Goal: Transaction & Acquisition: Subscribe to service/newsletter

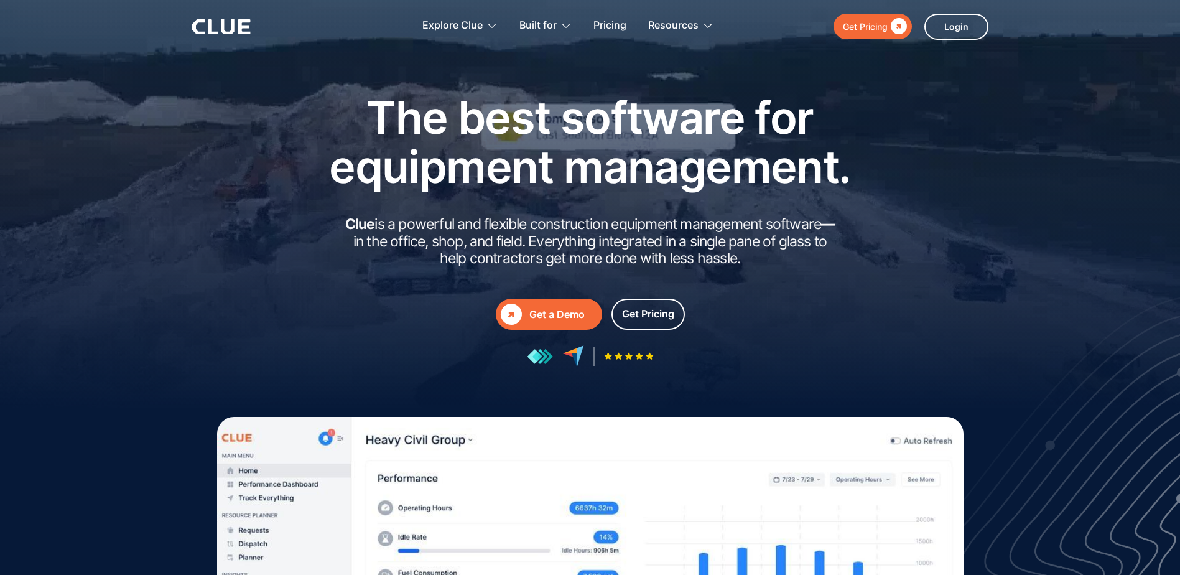
click at [1040, 171] on div at bounding box center [590, 248] width 1180 height 497
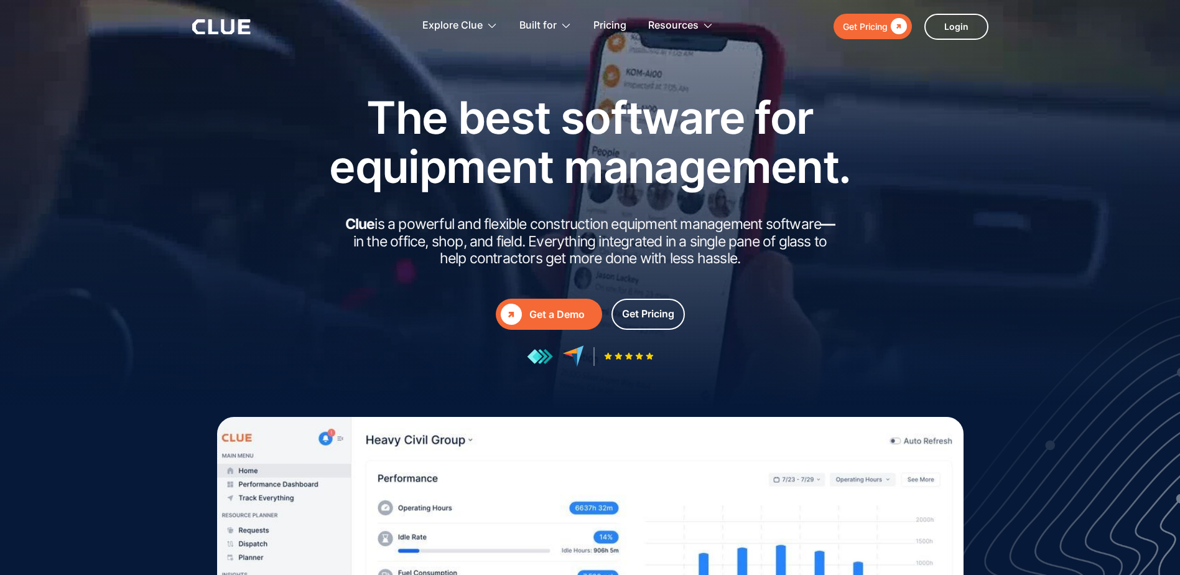
click at [899, 23] on div "" at bounding box center [896, 27] width 19 height 16
